Goal: Obtain resource: Obtain resource

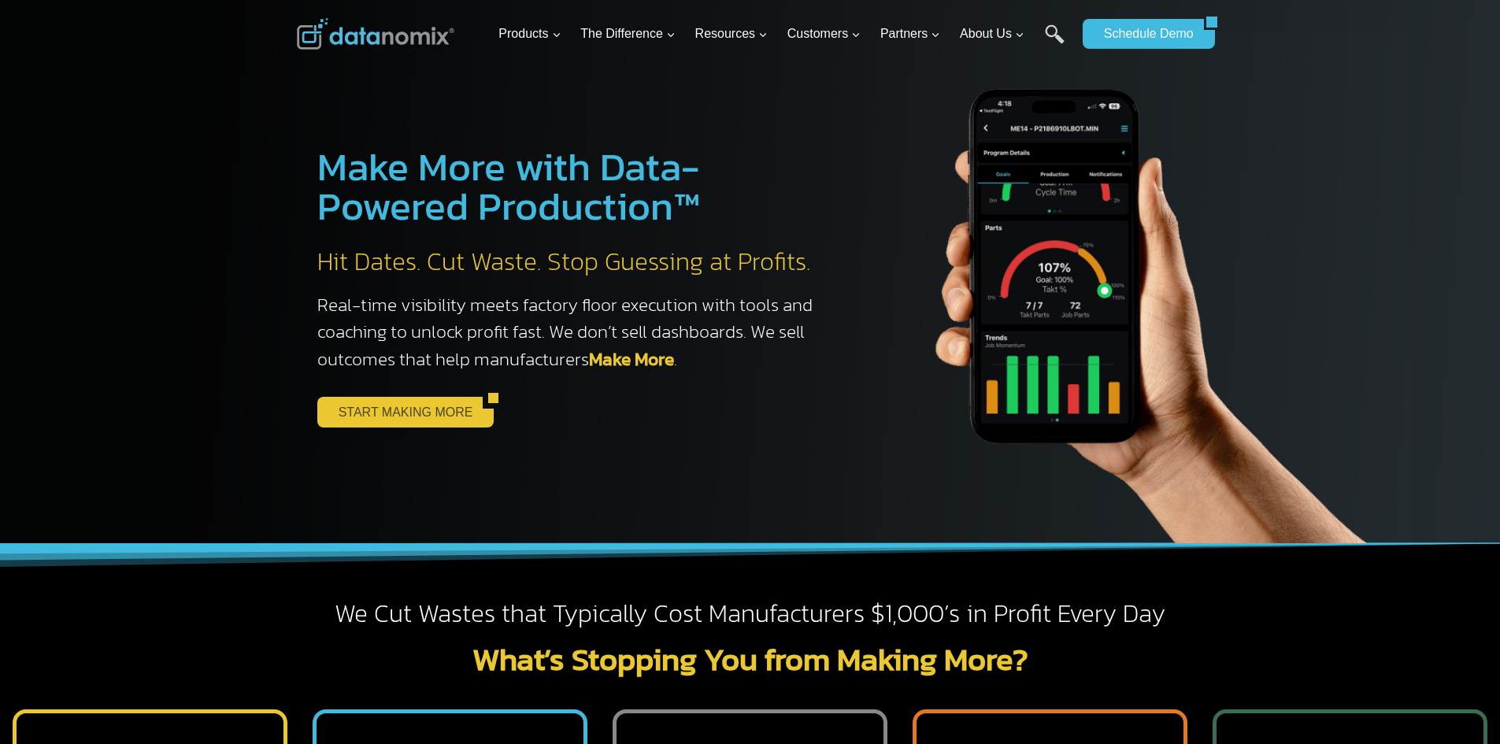
click at [469, 421] on link "START MAKING MORE" at bounding box center [400, 412] width 166 height 30
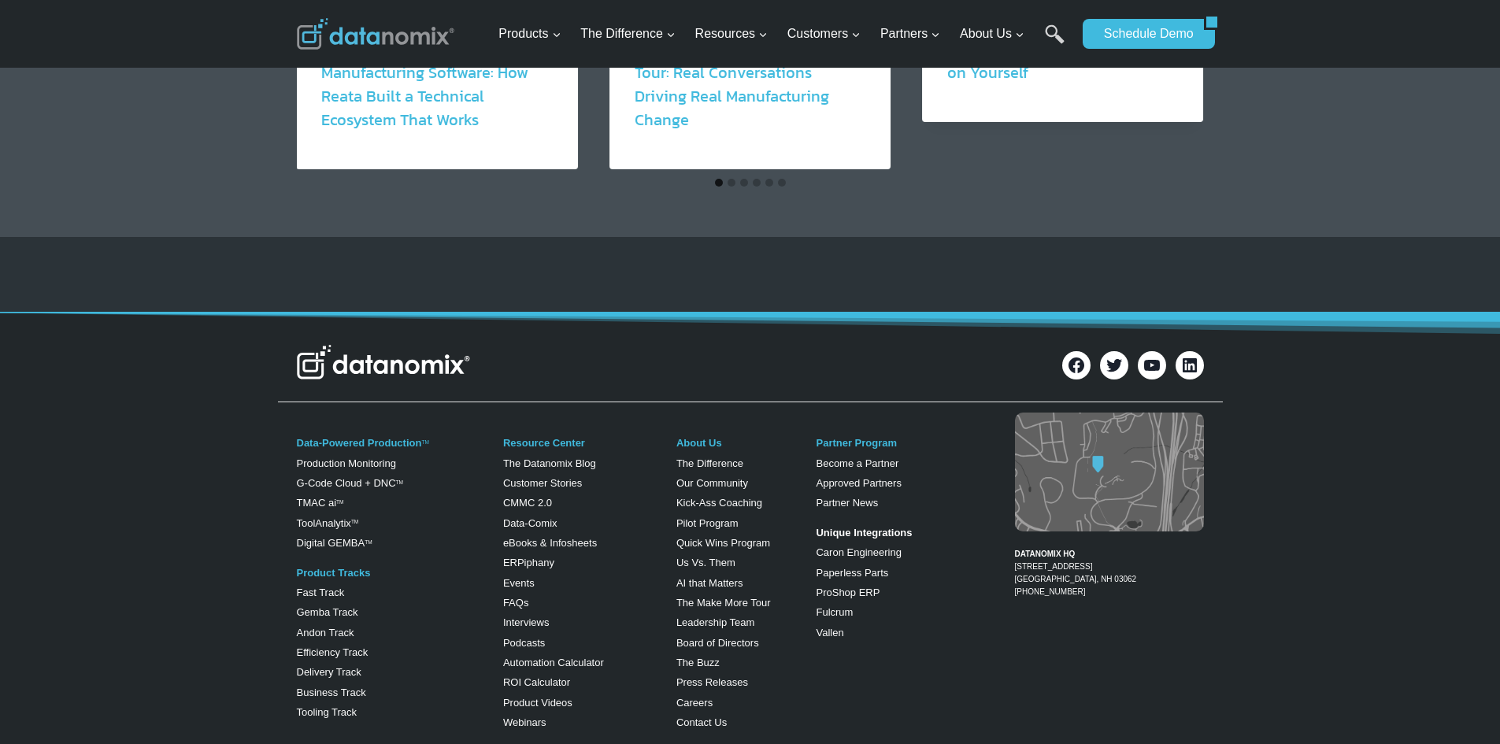
scroll to position [1934, 0]
